Goal: Obtain resource: Obtain resource

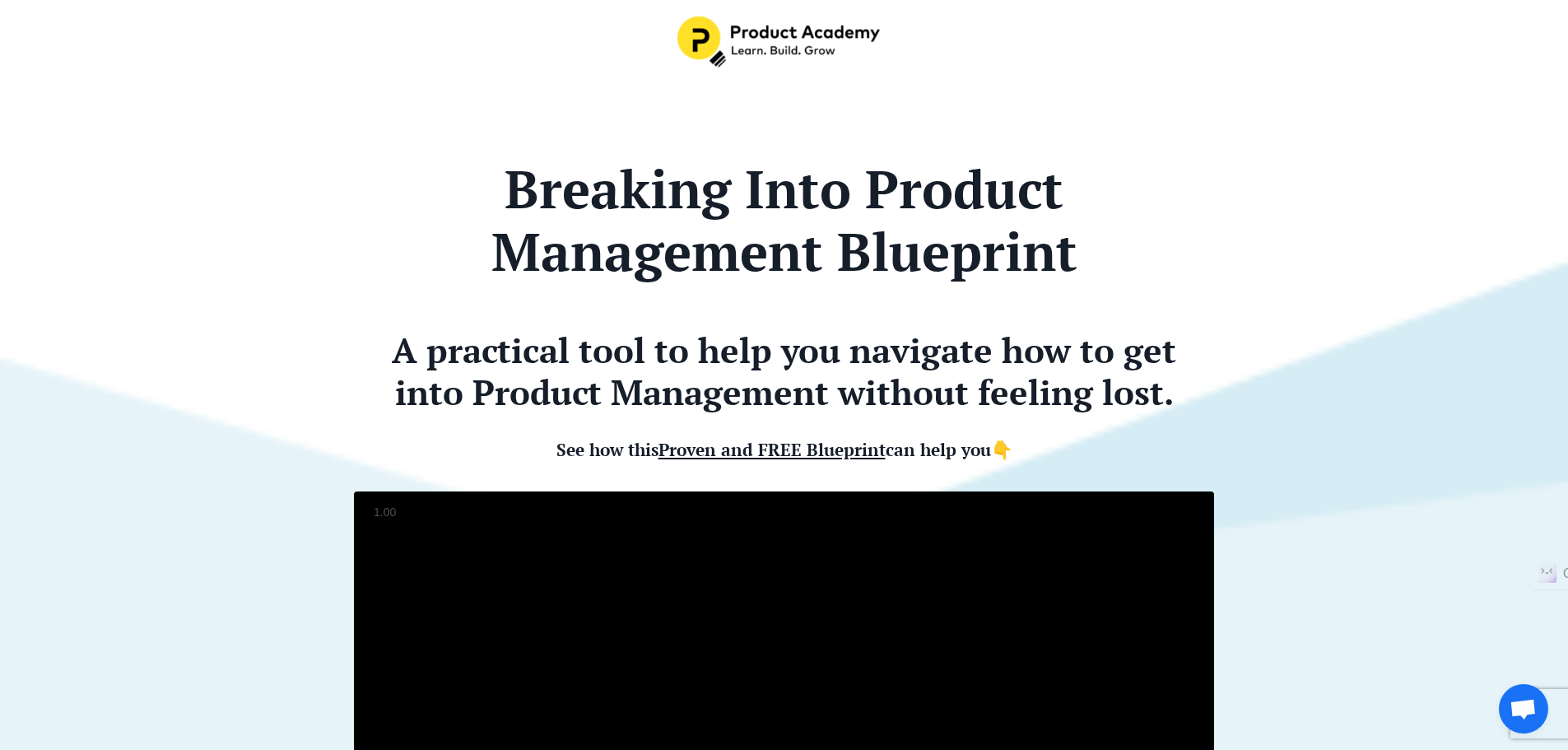
scroll to position [4639, 0]
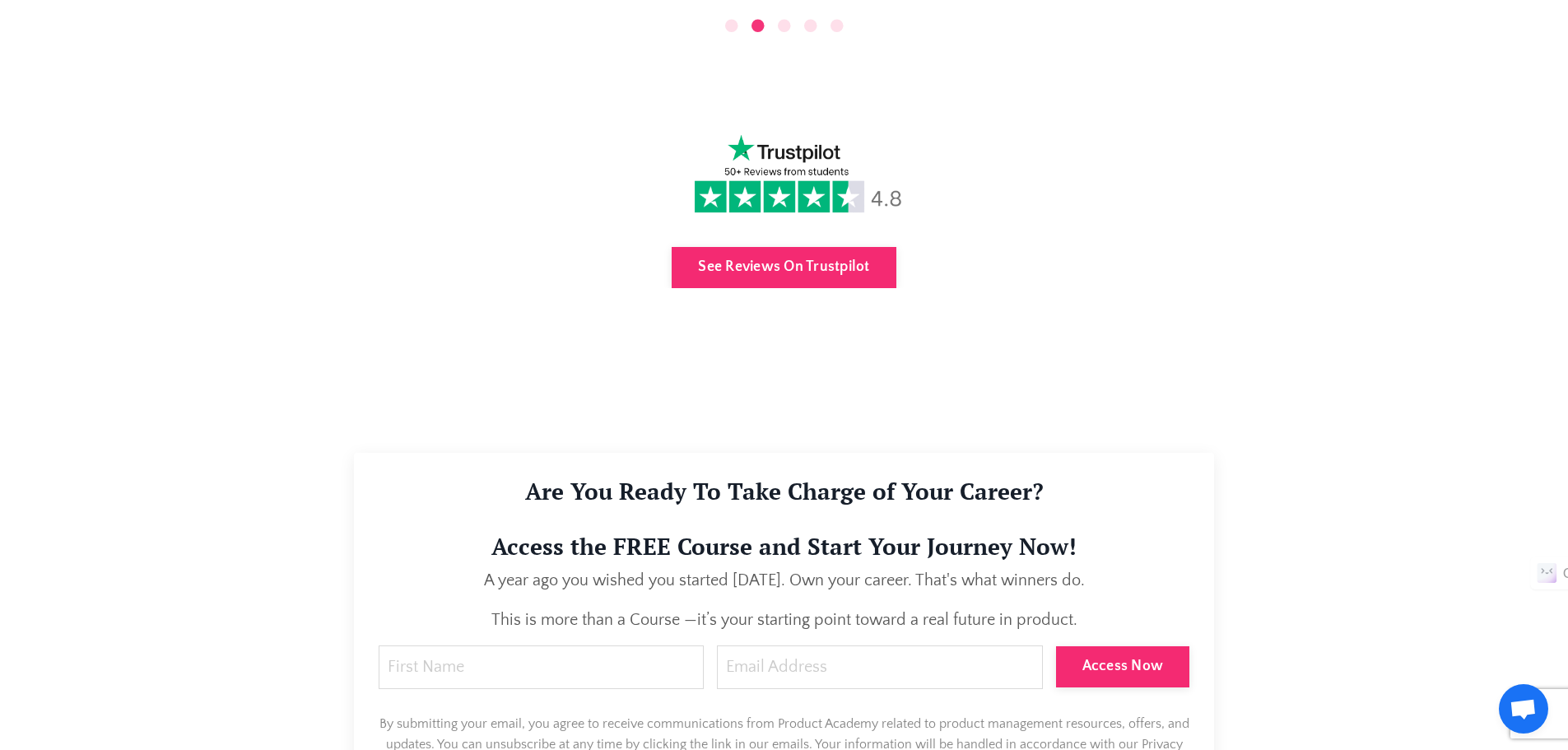
click at [535, 120] on div at bounding box center [784, 173] width 885 height 108
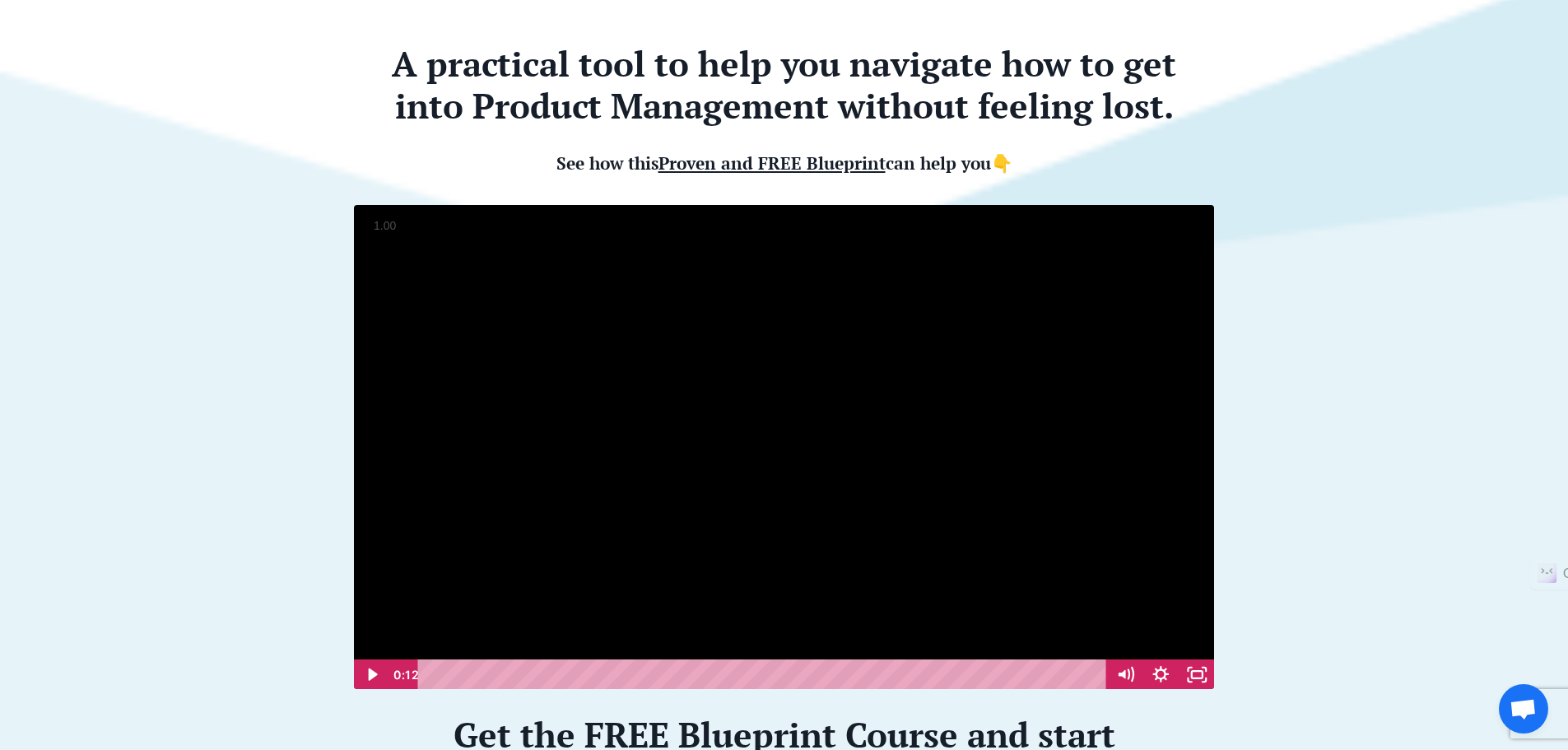
scroll to position [329, 0]
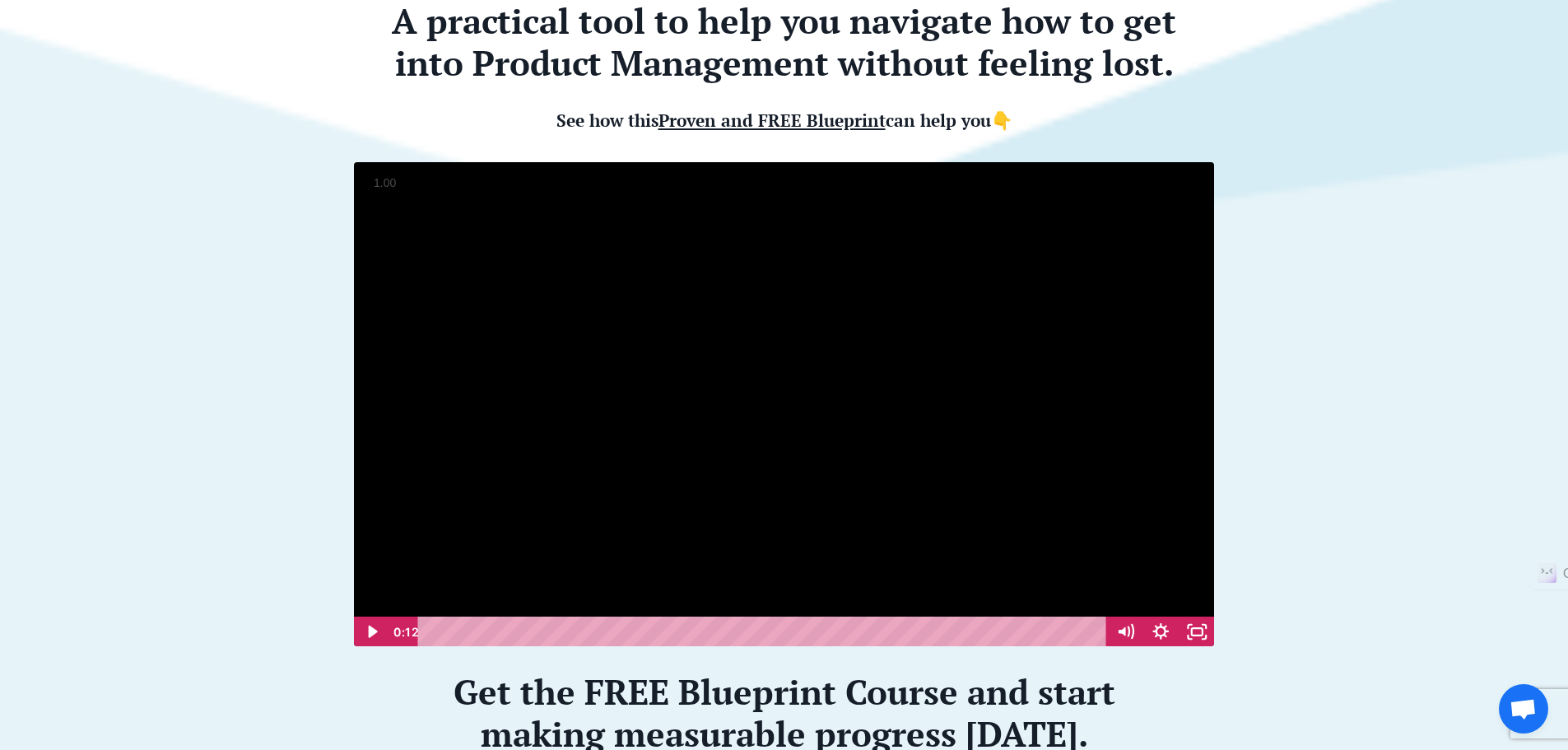
click at [702, 125] on span "Proven and FREE Blueprint" at bounding box center [771, 120] width 227 height 23
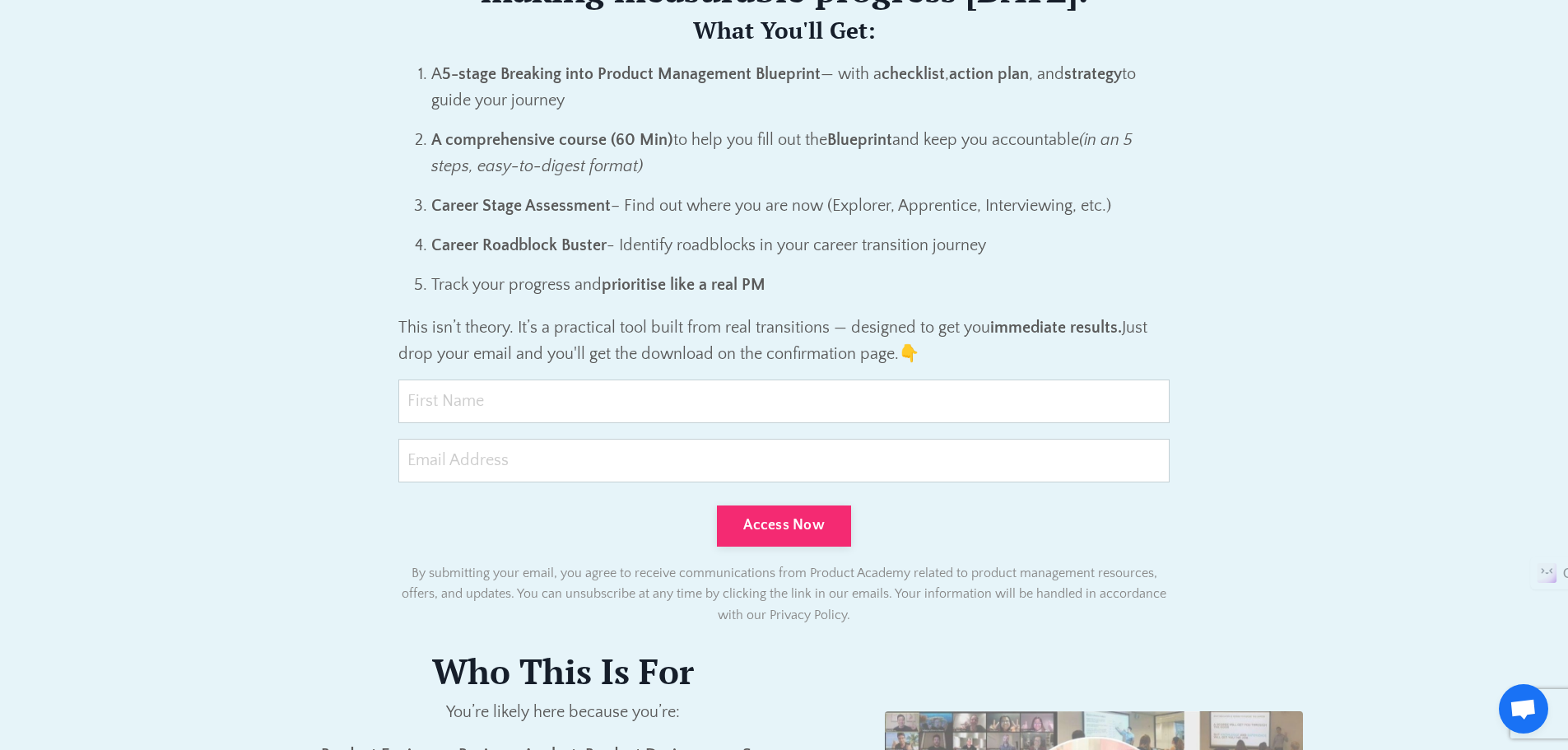
scroll to position [1070, 0]
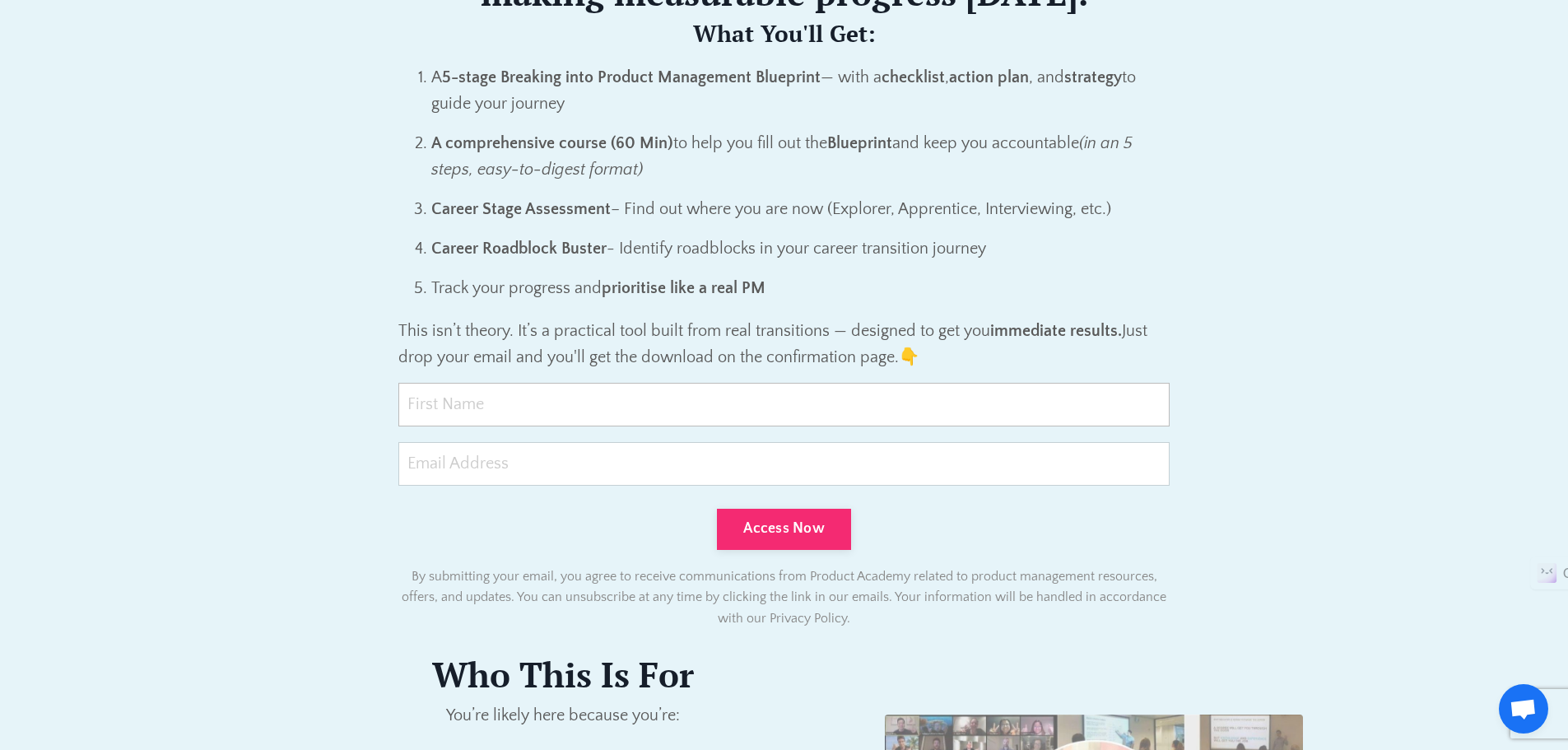
click at [480, 405] on input "text" at bounding box center [784, 404] width 772 height 44
type input "C"
type input "F"
type input "Chris"
type input "chris@keq.com.au"
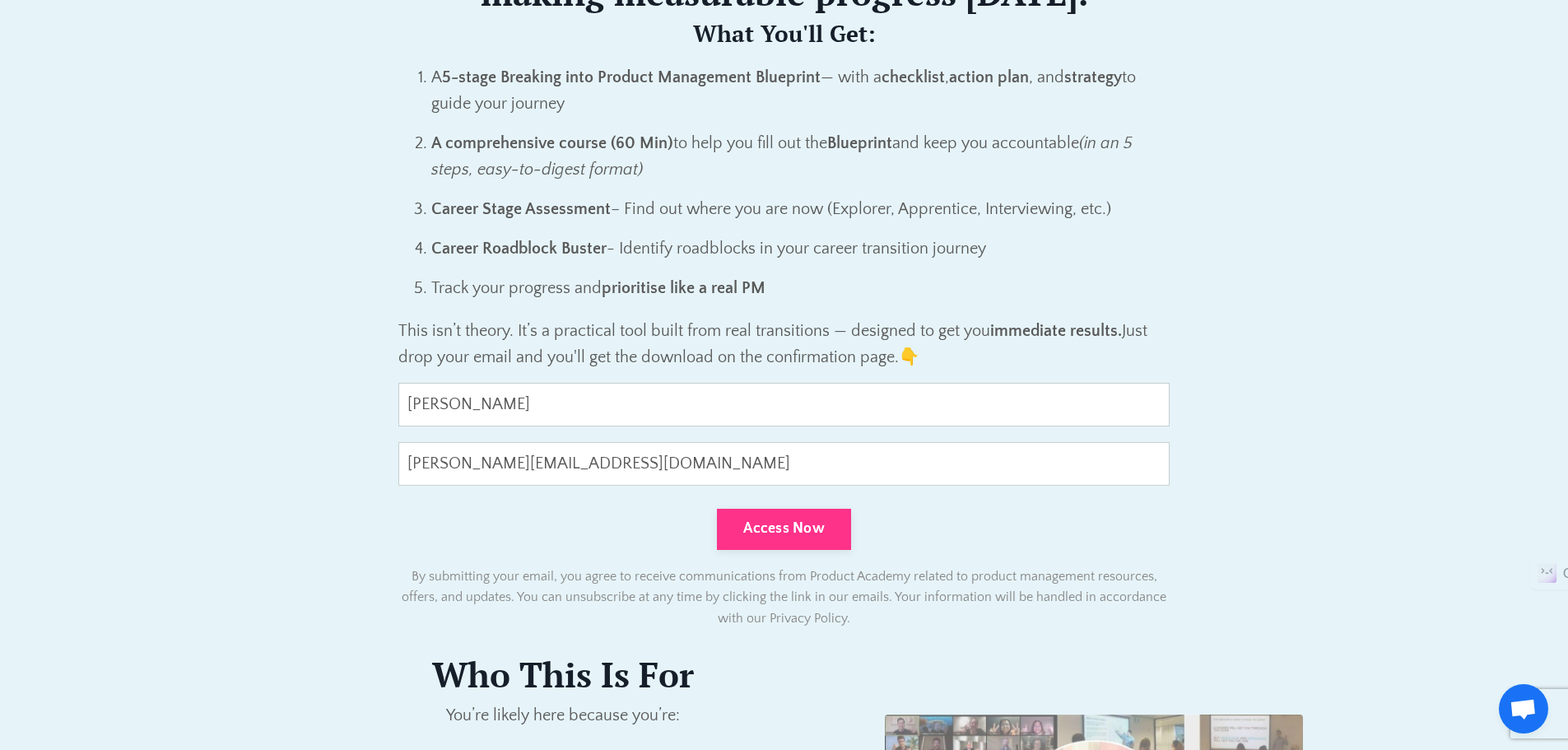
click at [751, 525] on button "Access Now" at bounding box center [784, 529] width 134 height 41
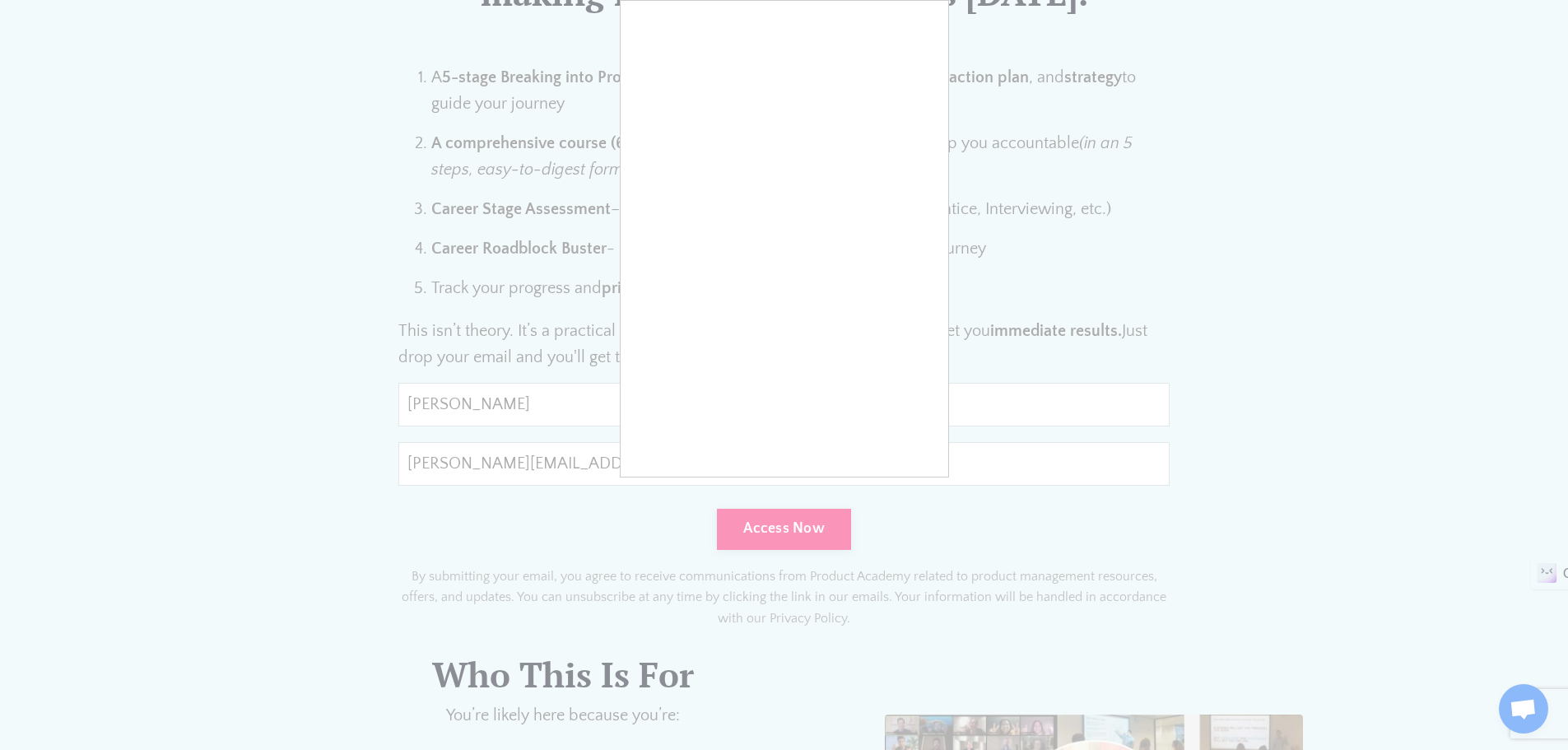
type input "0cAFcWeA40_VI3J7oU_x6yIdPOCPnTLgLN5GRACJyNeBfrZ_cWdO6ElFI08UuXPU26mZ5ZJhezFEGHu…"
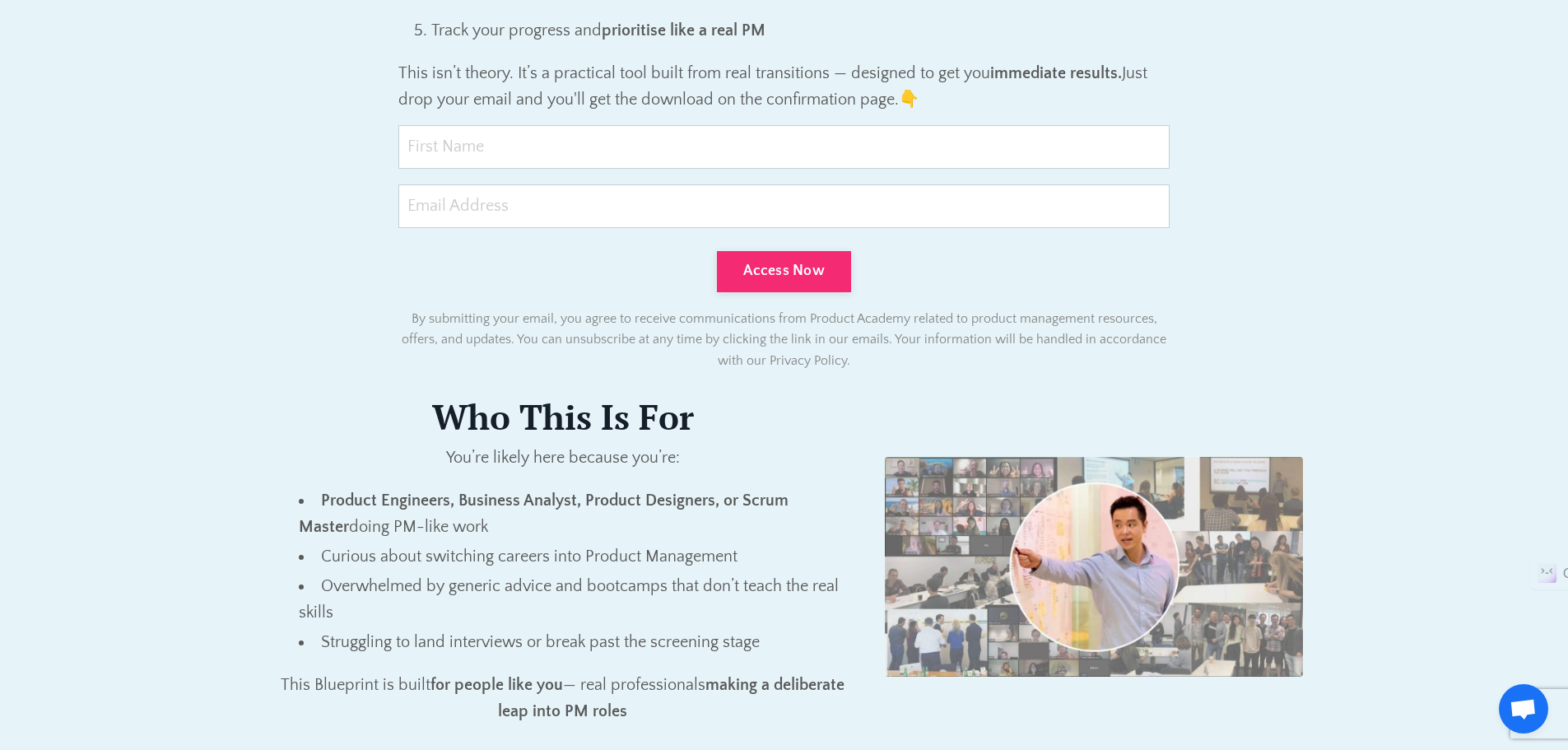
scroll to position [1318, 0]
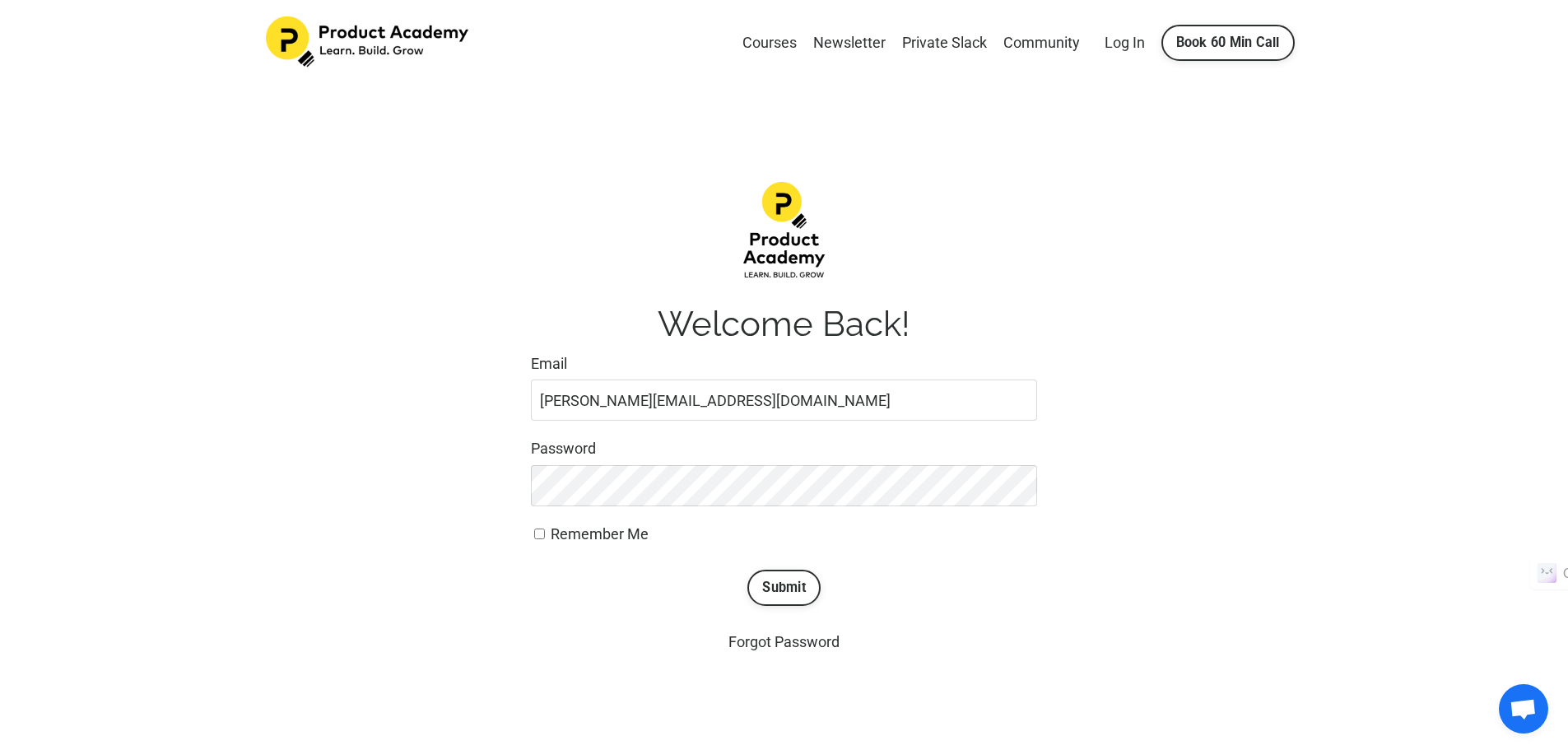
type input "[PERSON_NAME][EMAIL_ADDRESS][DOMAIN_NAME]"
click at [537, 535] on input "Remember Me" at bounding box center [540, 534] width 11 height 11
checkbox input "true"
click at [782, 585] on button "Submit" at bounding box center [784, 587] width 73 height 36
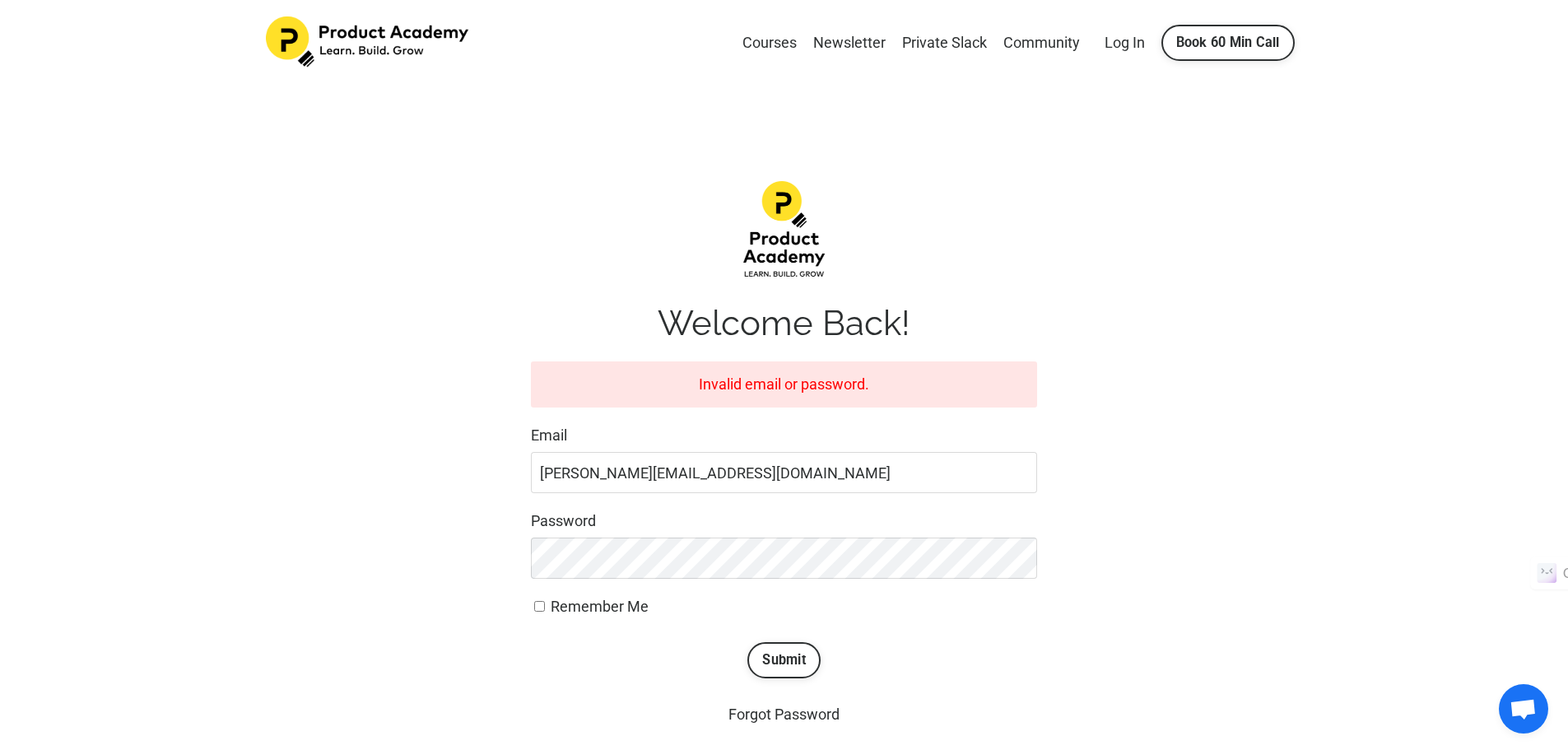
click at [538, 610] on input "Remember Me" at bounding box center [540, 607] width 11 height 11
checkbox input "true"
click at [775, 661] on button "Submit" at bounding box center [784, 660] width 73 height 36
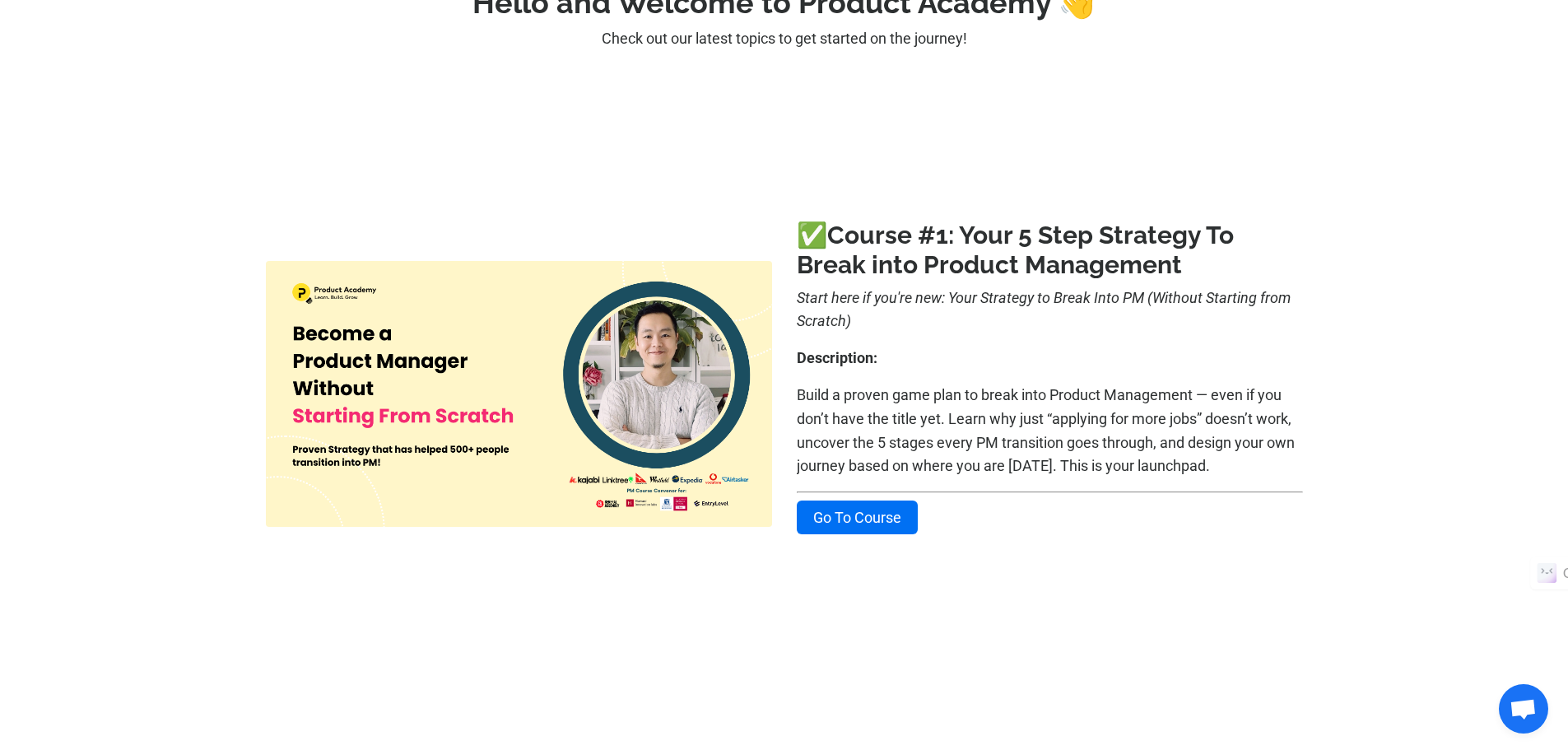
scroll to position [165, 0]
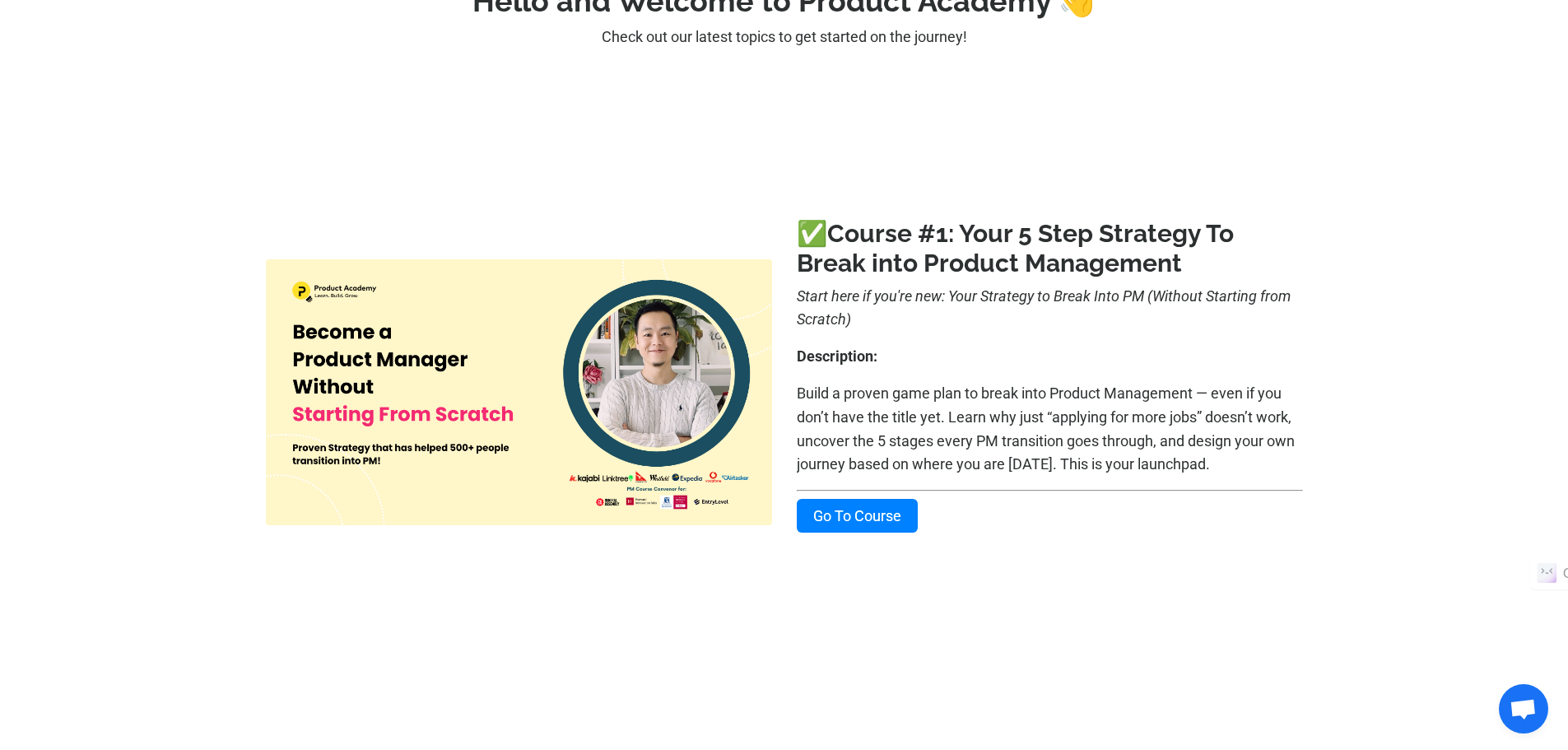
click at [869, 513] on link "Go To Course" at bounding box center [857, 516] width 121 height 34
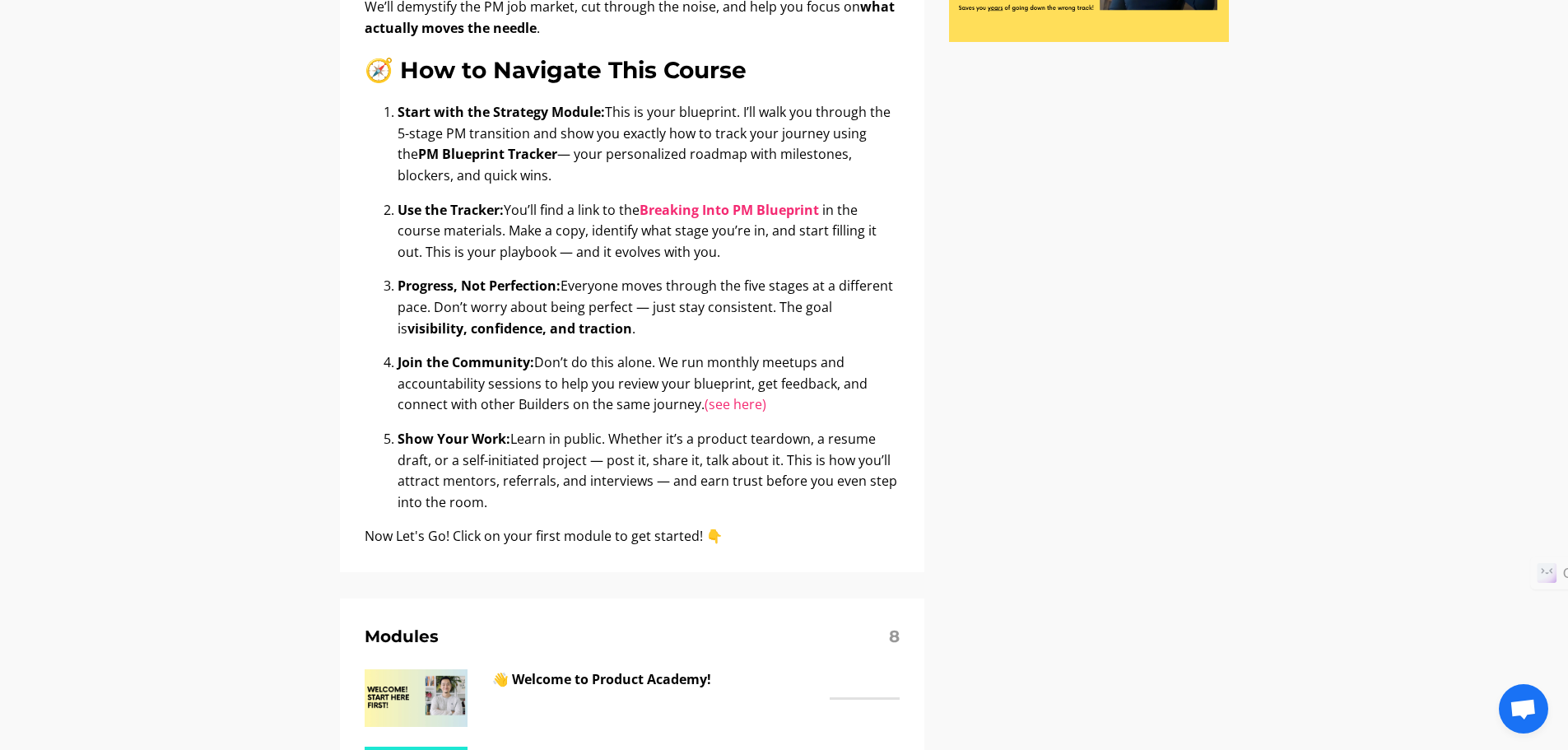
scroll to position [658, 0]
click at [659, 208] on b "Breaking Into PM Blueprint" at bounding box center [729, 209] width 180 height 18
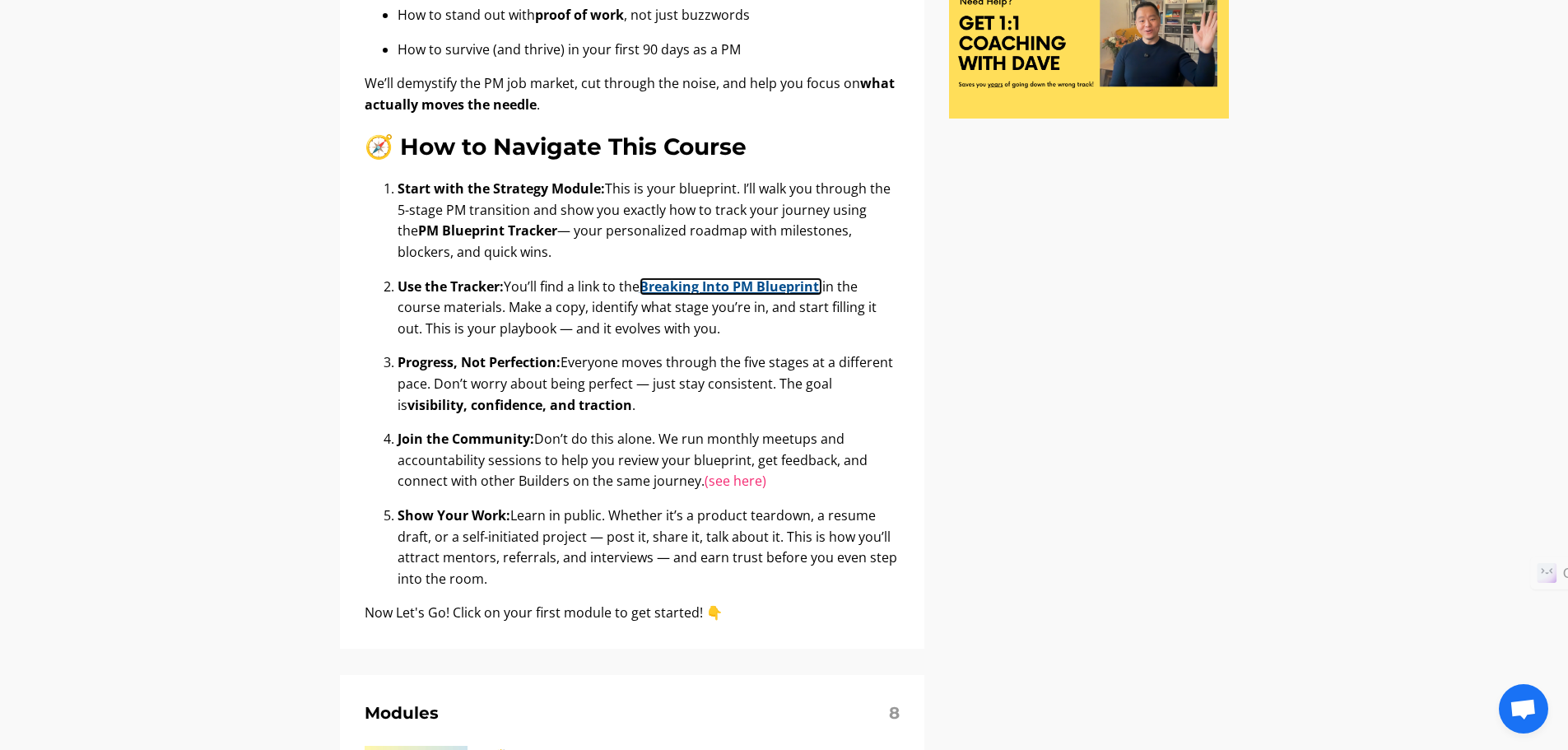
scroll to position [494, 0]
